Goal: Check status: Check status

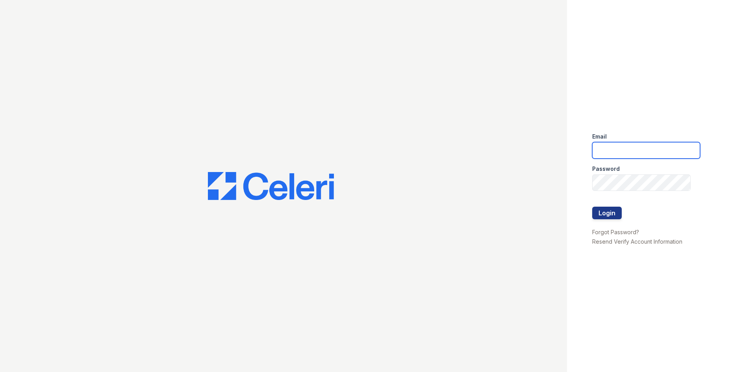
click at [618, 142] on input "email" at bounding box center [646, 150] width 108 height 17
type input "[EMAIL_ADDRESS][DOMAIN_NAME]"
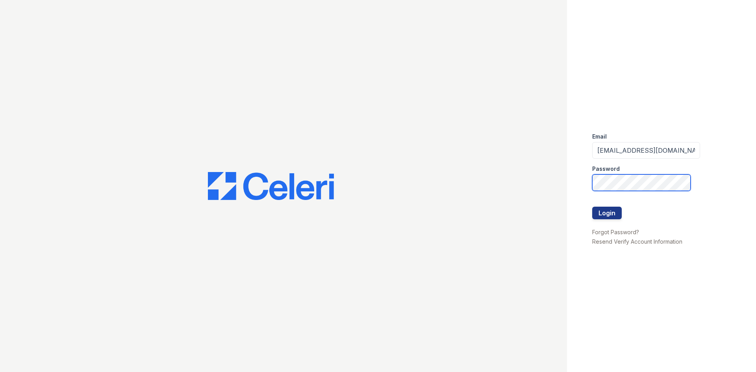
click at [592, 207] on button "Login" at bounding box center [607, 213] width 30 height 13
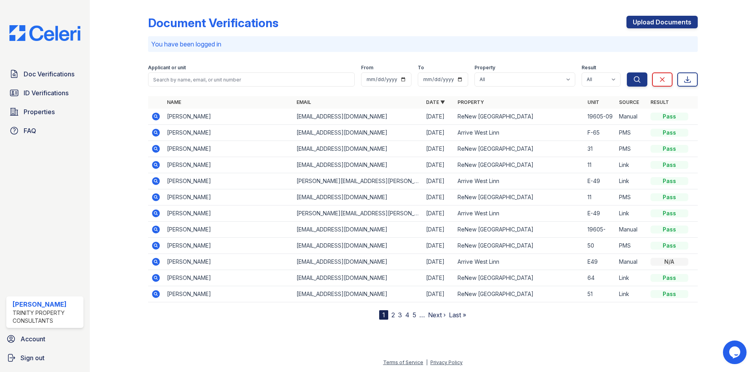
drag, startPoint x: 59, startPoint y: 93, endPoint x: 116, endPoint y: 96, distance: 56.3
click at [59, 93] on span "ID Verifications" at bounding box center [46, 92] width 45 height 9
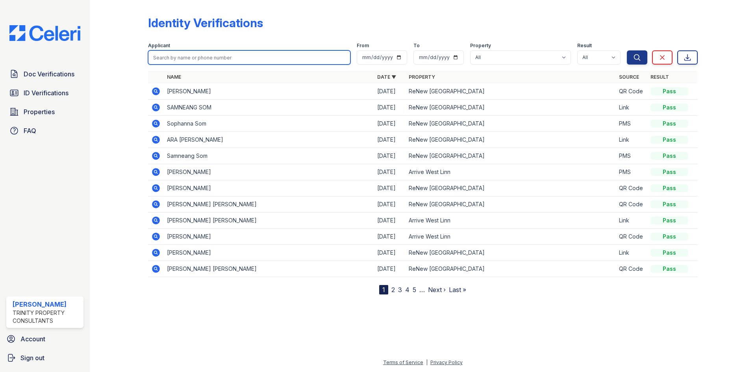
click at [233, 60] on input "search" at bounding box center [249, 57] width 202 height 14
type input "[PERSON_NAME]"
click at [626, 50] on button "Search" at bounding box center [636, 57] width 20 height 14
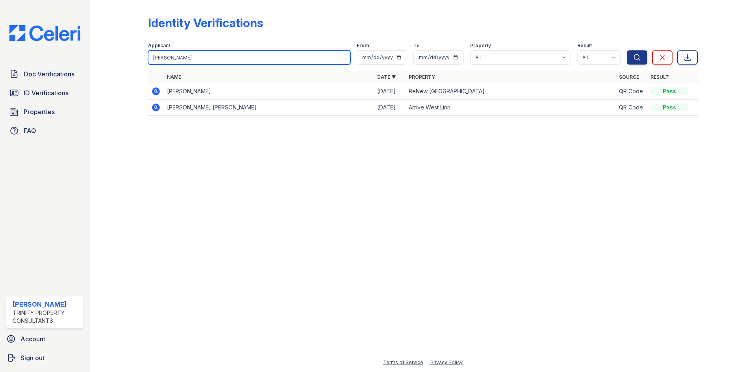
click at [218, 52] on input "[PERSON_NAME]" at bounding box center [249, 57] width 202 height 14
type input "[PERSON_NAME]"
click at [626, 50] on button "Search" at bounding box center [636, 57] width 20 height 14
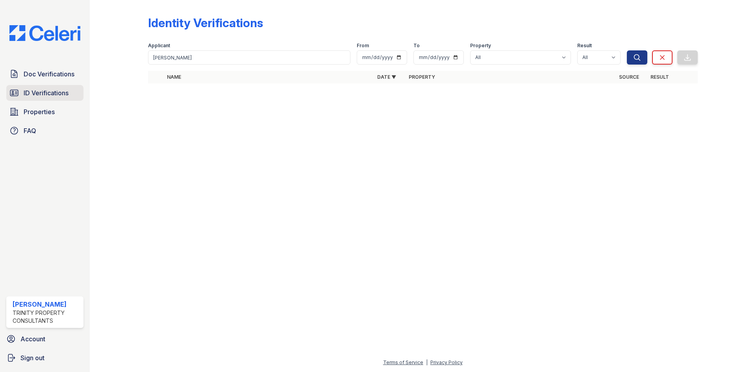
click at [63, 87] on link "ID Verifications" at bounding box center [44, 93] width 77 height 16
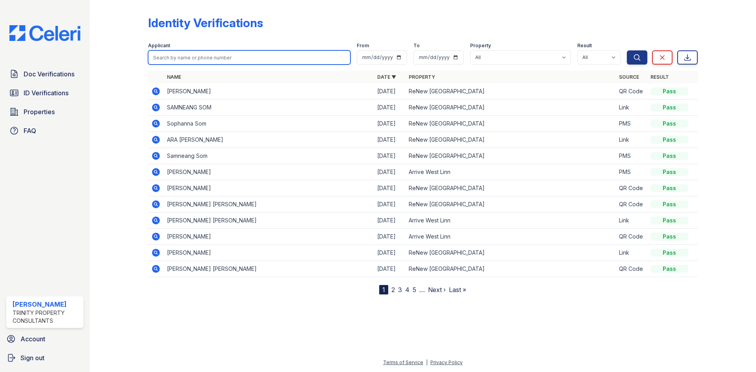
click at [194, 63] on input "search" at bounding box center [249, 57] width 202 height 14
type input "[PERSON_NAME]"
click at [626, 50] on button "Search" at bounding box center [636, 57] width 20 height 14
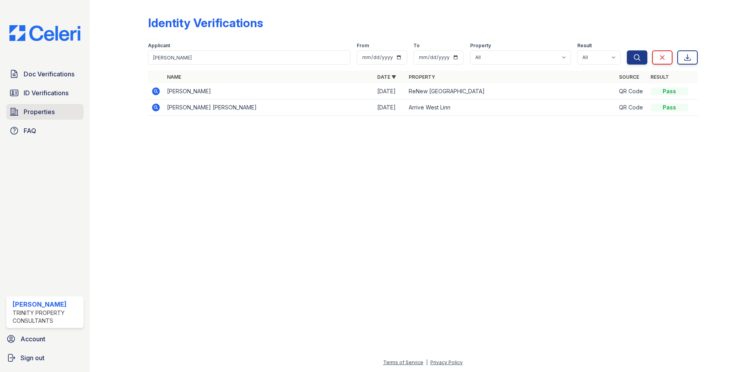
click at [65, 106] on link "Properties" at bounding box center [44, 112] width 77 height 16
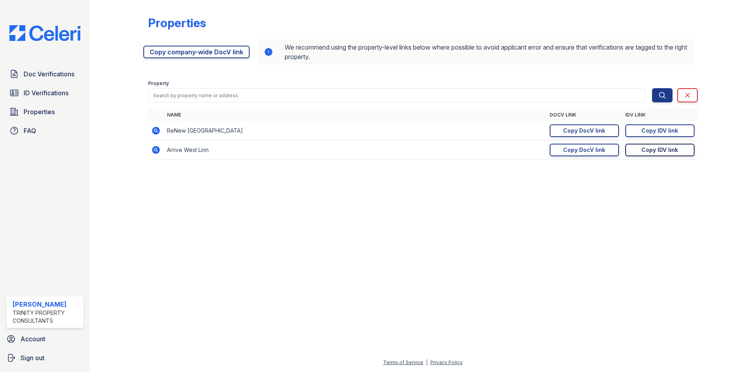
click at [639, 150] on link "Copy IDV link Copy link" at bounding box center [659, 150] width 69 height 13
click at [28, 110] on span "Properties" at bounding box center [39, 111] width 31 height 9
click at [65, 89] on span "ID Verifications" at bounding box center [46, 92] width 45 height 9
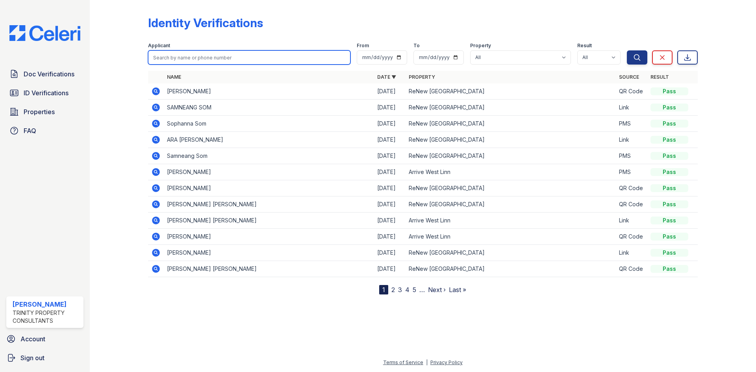
click at [201, 62] on input "search" at bounding box center [249, 57] width 202 height 14
type input "[PERSON_NAME]"
click at [626, 50] on button "Search" at bounding box center [636, 57] width 20 height 14
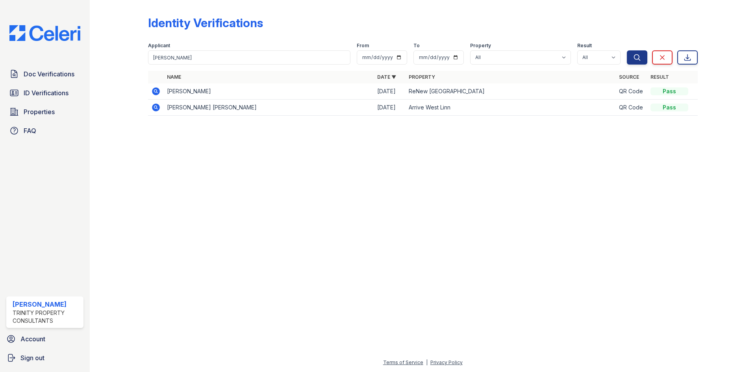
click at [159, 107] on icon at bounding box center [156, 107] width 8 height 8
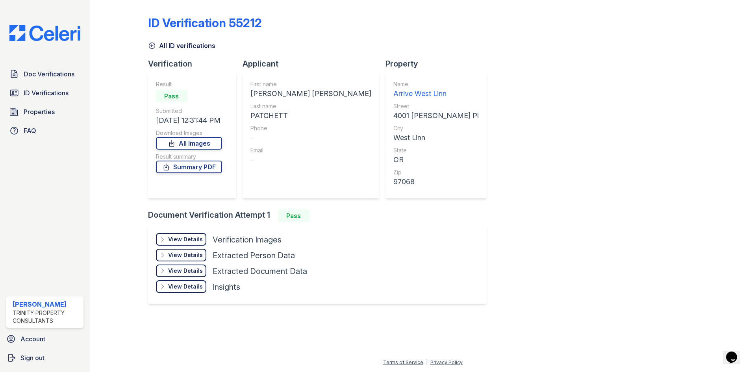
click at [196, 241] on div "View Details" at bounding box center [185, 239] width 35 height 8
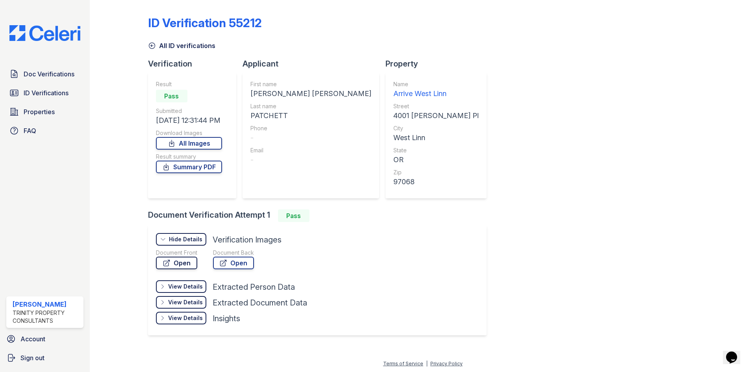
click at [184, 259] on link "Open" at bounding box center [176, 263] width 41 height 13
click at [59, 70] on span "Doc Verifications" at bounding box center [49, 73] width 51 height 9
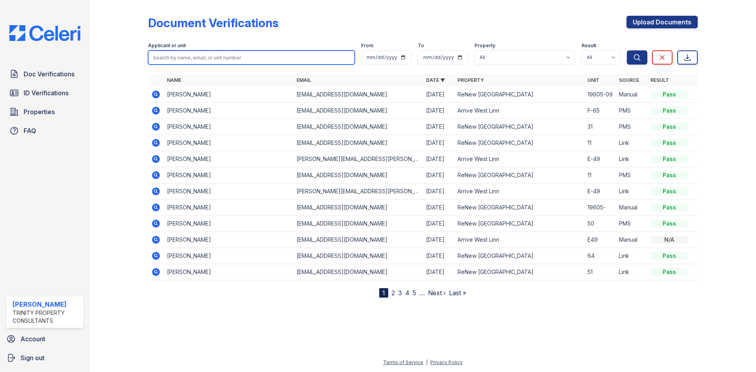
click at [229, 55] on input "search" at bounding box center [251, 57] width 207 height 14
type input "rachelle"
click at [626, 50] on button "Search" at bounding box center [636, 57] width 20 height 14
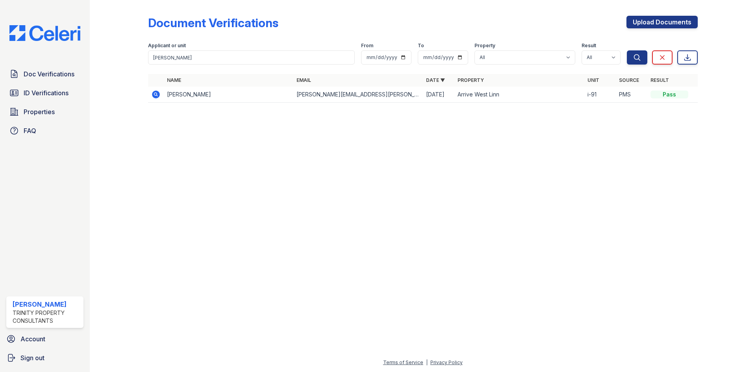
click at [157, 93] on icon at bounding box center [156, 95] width 8 height 8
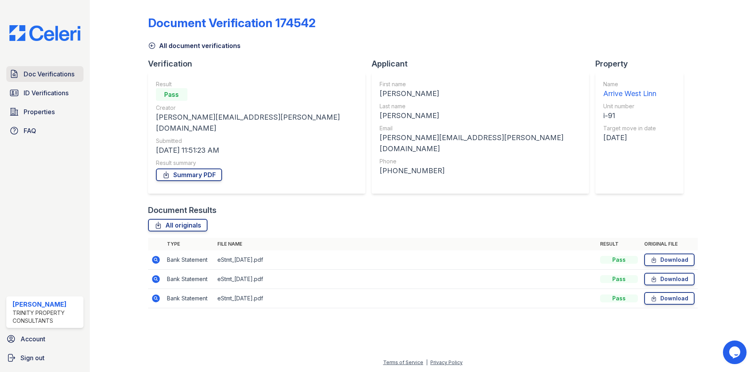
click at [41, 75] on span "Doc Verifications" at bounding box center [49, 73] width 51 height 9
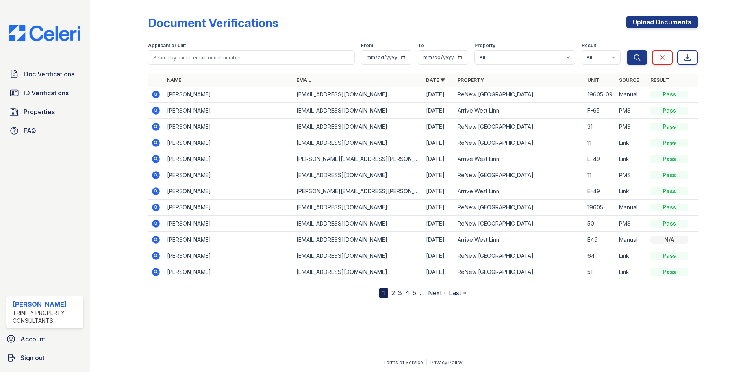
drag, startPoint x: 753, startPoint y: 331, endPoint x: 701, endPoint y: 310, distance: 56.0
click at [752, 331] on div "Document Verifications Upload Documents Filter Applicant or unit From To Proper…" at bounding box center [423, 186] width 666 height 372
